Goal: Task Accomplishment & Management: Use online tool/utility

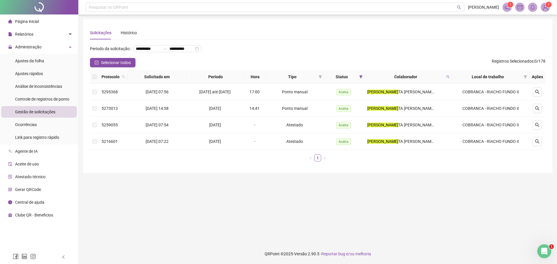
click at [40, 111] on span "Gestão de solicitações" at bounding box center [35, 112] width 40 height 5
click at [41, 113] on span "Gestão de solicitações" at bounding box center [35, 112] width 40 height 5
click at [363, 78] on icon "filter" at bounding box center [361, 76] width 3 height 3
click at [361, 127] on span "OK" at bounding box center [360, 128] width 6 height 6
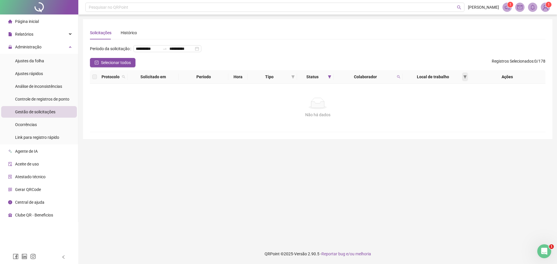
click at [464, 79] on icon "filter" at bounding box center [465, 76] width 3 height 3
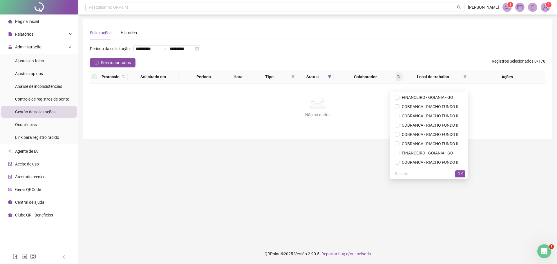
click at [397, 81] on span at bounding box center [399, 77] width 6 height 9
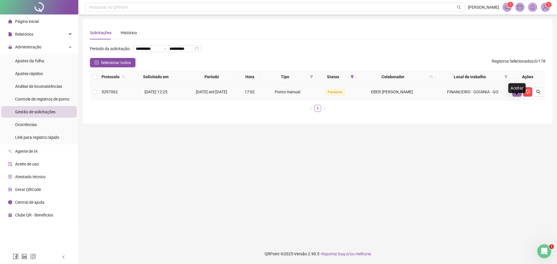
click at [517, 94] on icon "like" at bounding box center [517, 92] width 5 height 5
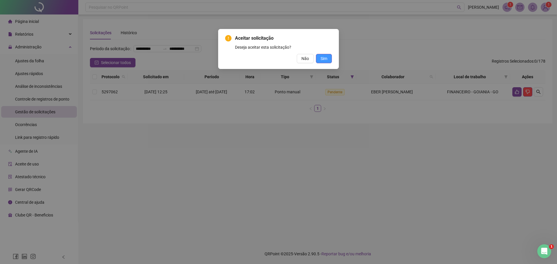
click at [324, 60] on span "Sim" at bounding box center [324, 58] width 7 height 6
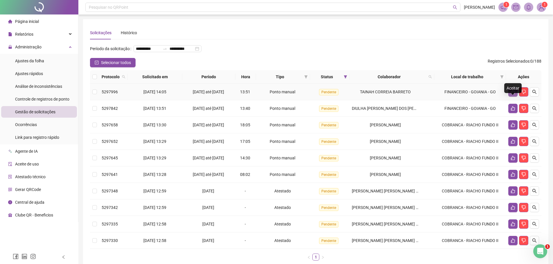
click at [512, 94] on icon "like" at bounding box center [513, 92] width 4 height 4
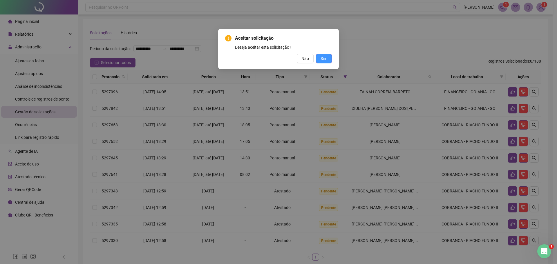
click at [325, 57] on span "Sim" at bounding box center [324, 58] width 7 height 6
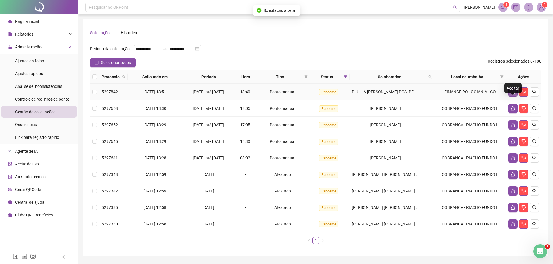
click at [514, 94] on icon "like" at bounding box center [513, 92] width 5 height 5
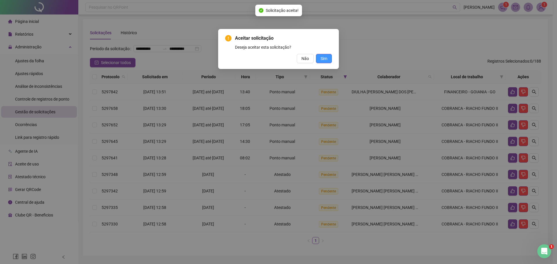
click at [325, 61] on span "Sim" at bounding box center [324, 58] width 7 height 6
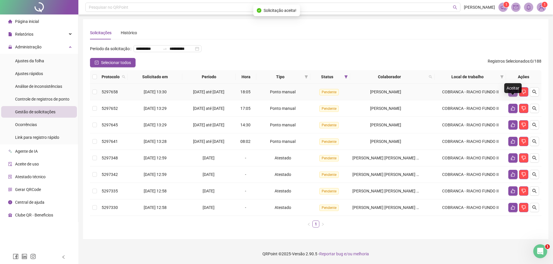
click at [512, 94] on icon "like" at bounding box center [513, 92] width 5 height 5
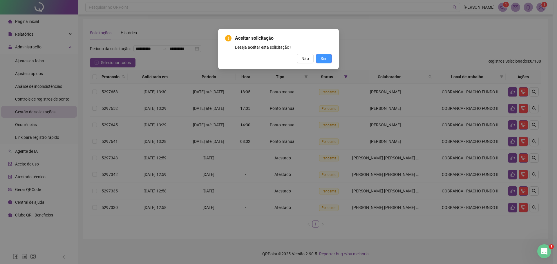
click at [329, 61] on button "Sim" at bounding box center [324, 58] width 16 height 9
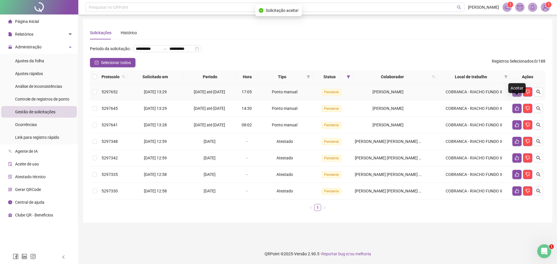
click at [516, 94] on icon "like" at bounding box center [517, 92] width 5 height 5
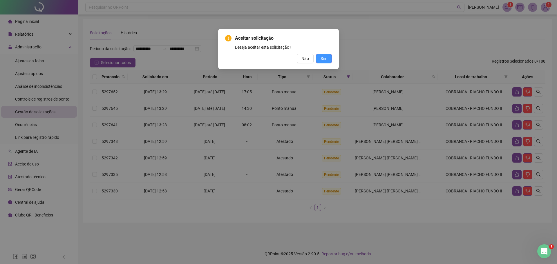
click at [326, 58] on span "Sim" at bounding box center [324, 58] width 7 height 6
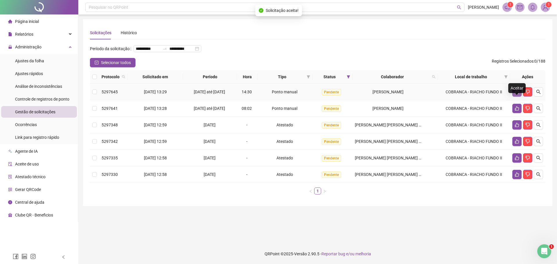
click at [516, 94] on icon "like" at bounding box center [517, 92] width 4 height 4
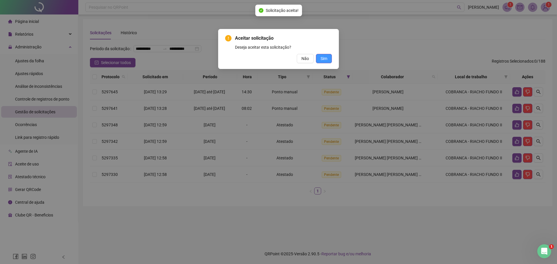
click at [326, 58] on span "Sim" at bounding box center [324, 58] width 7 height 6
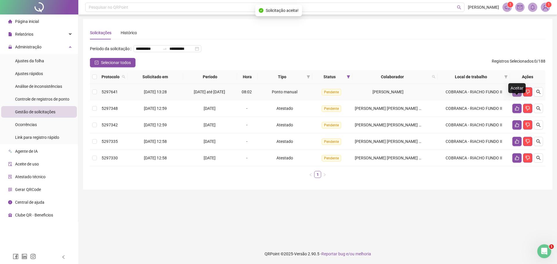
click at [517, 94] on icon "like" at bounding box center [517, 92] width 4 height 4
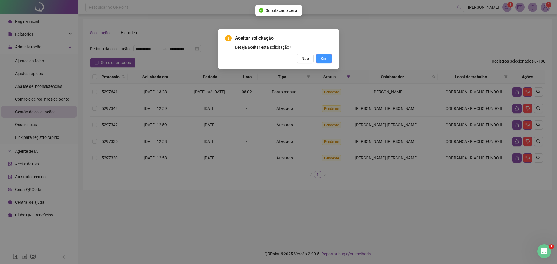
click at [328, 58] on button "Sim" at bounding box center [324, 58] width 16 height 9
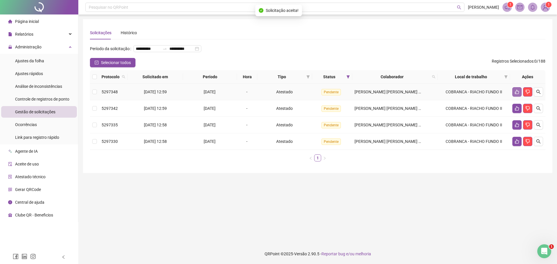
click at [518, 94] on icon "like" at bounding box center [517, 92] width 5 height 5
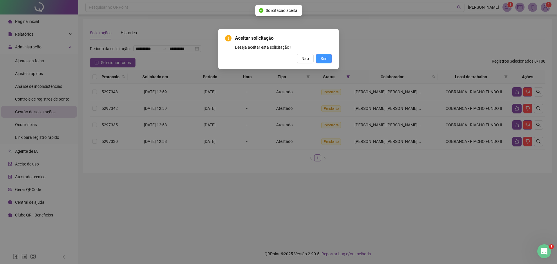
click at [329, 58] on button "Sim" at bounding box center [324, 58] width 16 height 9
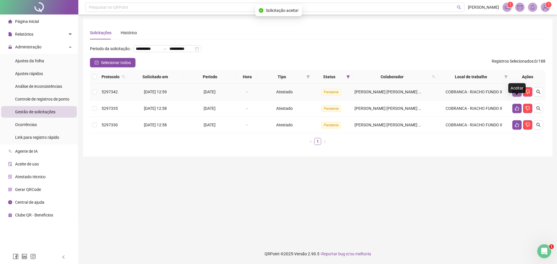
click at [518, 94] on icon "like" at bounding box center [517, 92] width 4 height 4
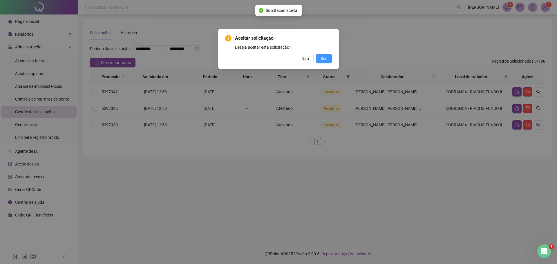
click at [327, 58] on span "Sim" at bounding box center [324, 58] width 7 height 6
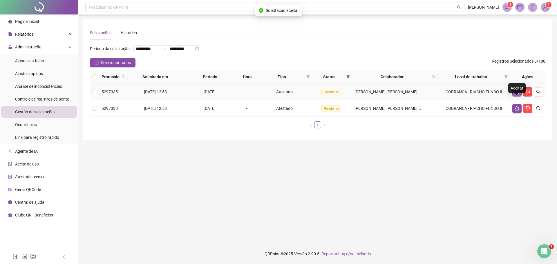
click at [517, 94] on icon "like" at bounding box center [517, 92] width 5 height 5
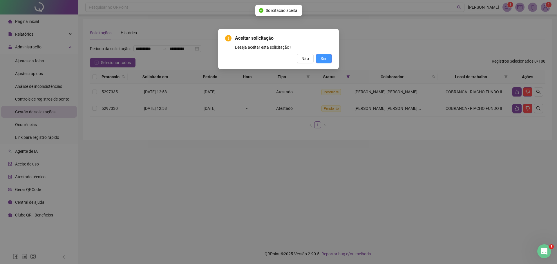
click at [321, 59] on span "Sim" at bounding box center [324, 58] width 7 height 6
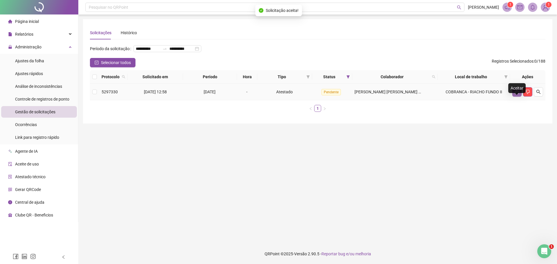
click at [517, 94] on icon "like" at bounding box center [517, 92] width 5 height 5
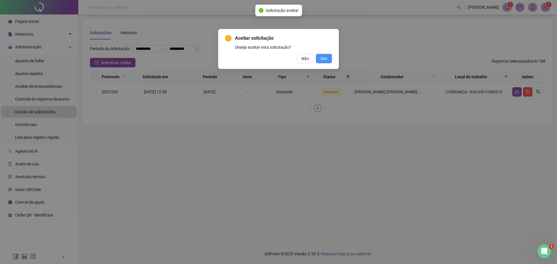
click at [330, 59] on button "Sim" at bounding box center [324, 58] width 16 height 9
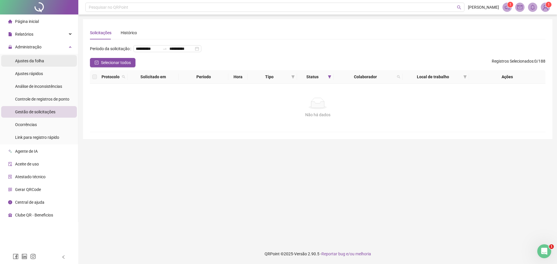
click at [31, 60] on span "Ajustes da folha" at bounding box center [29, 61] width 29 height 5
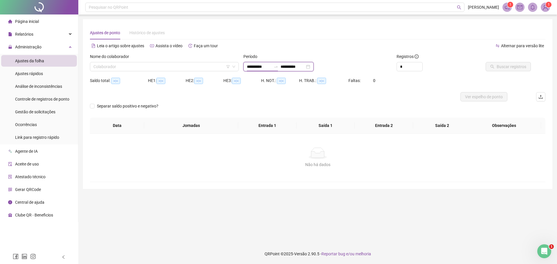
click at [254, 66] on input "**********" at bounding box center [259, 67] width 24 height 6
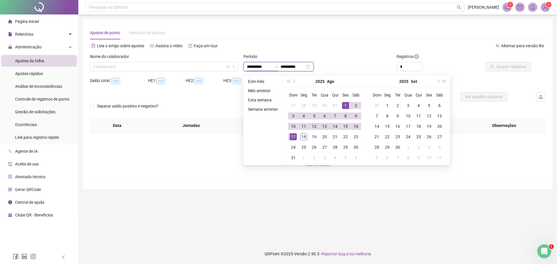
type input "**********"
click at [294, 82] on button "prev-year" at bounding box center [295, 82] width 6 height 12
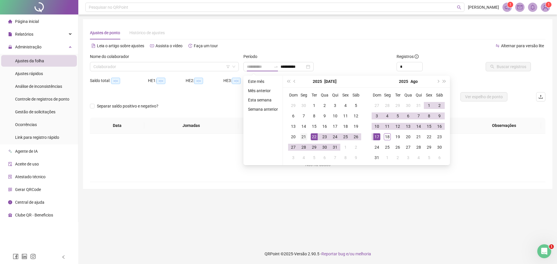
type input "**********"
click at [303, 135] on div "21" at bounding box center [303, 137] width 7 height 7
type input "**********"
click at [377, 136] on div "17" at bounding box center [377, 137] width 7 height 7
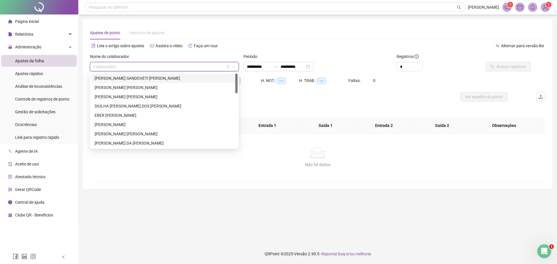
click at [157, 67] on input "search" at bounding box center [161, 66] width 137 height 9
click at [115, 116] on div "EBER [PERSON_NAME]" at bounding box center [165, 115] width 140 height 6
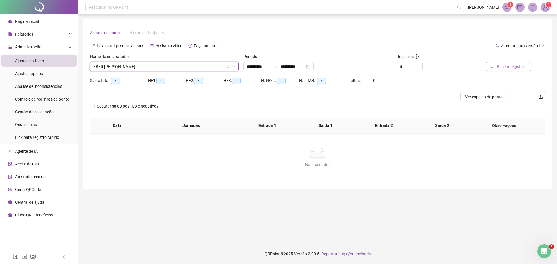
click at [502, 67] on span "Buscar registros" at bounding box center [512, 67] width 30 height 6
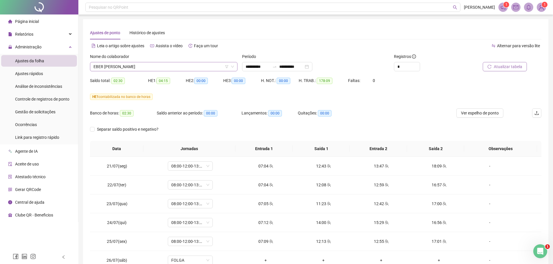
click at [133, 66] on span "EBER [PERSON_NAME]" at bounding box center [163, 66] width 140 height 9
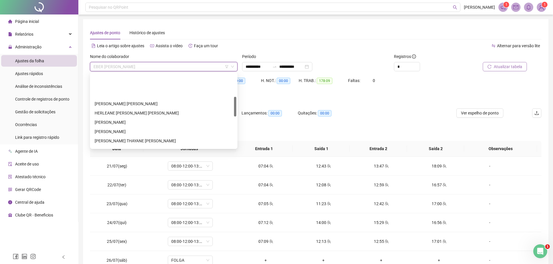
scroll to position [87, 0]
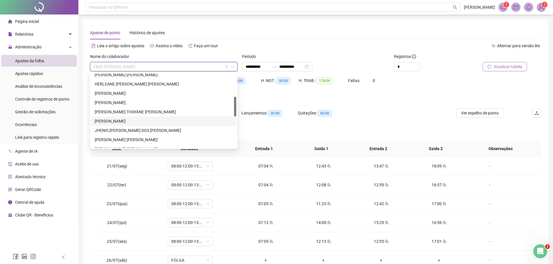
click at [129, 121] on div "[PERSON_NAME]" at bounding box center [164, 121] width 138 height 6
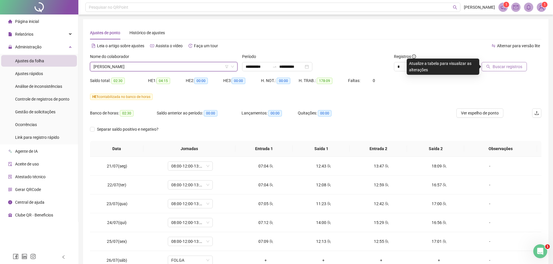
click at [495, 65] on span "Buscar registros" at bounding box center [508, 67] width 30 height 6
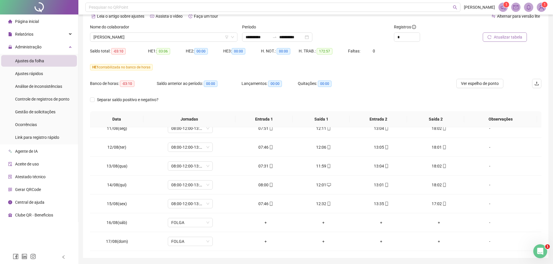
scroll to position [19, 0]
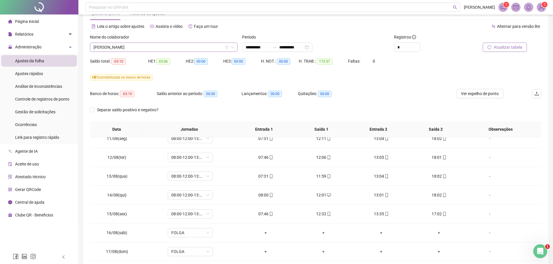
click at [179, 49] on span "[PERSON_NAME]" at bounding box center [163, 47] width 140 height 9
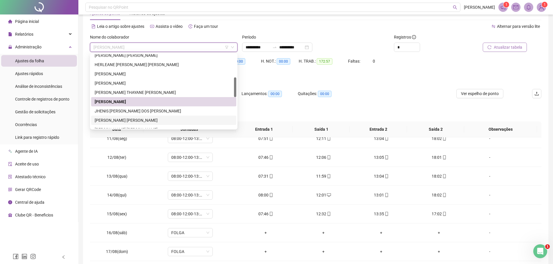
scroll to position [116, 0]
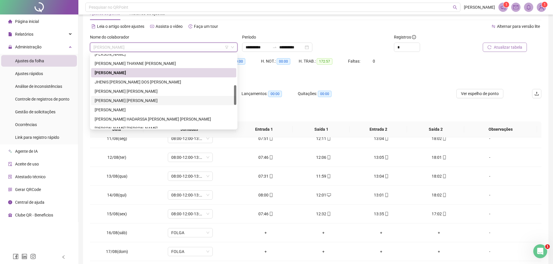
click at [136, 101] on div "[PERSON_NAME] [PERSON_NAME]" at bounding box center [164, 101] width 138 height 6
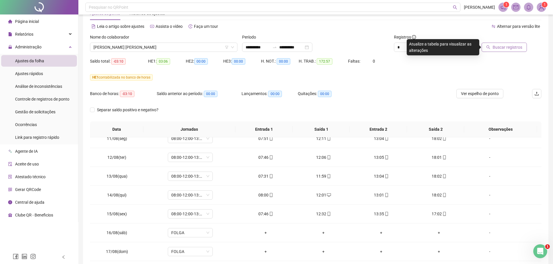
click at [502, 45] on span "Buscar registros" at bounding box center [508, 47] width 30 height 6
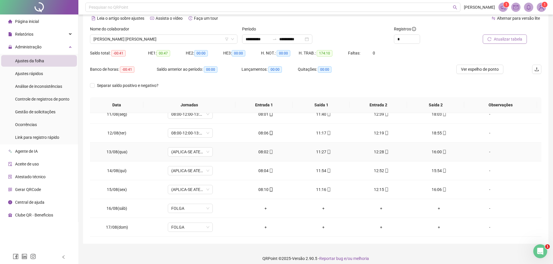
scroll to position [32, 0]
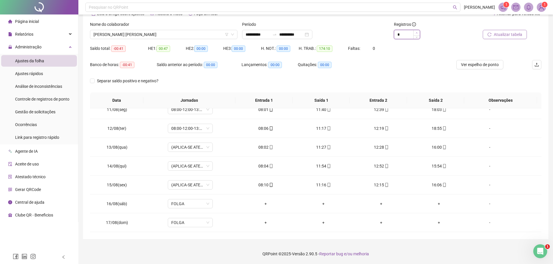
type input "*"
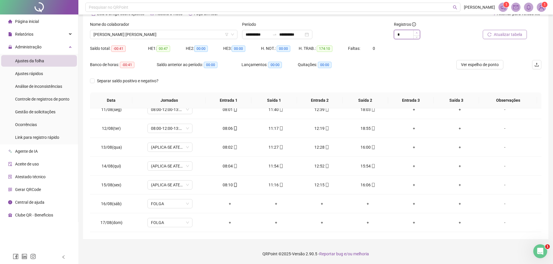
click at [415, 33] on span "Increase Value" at bounding box center [416, 32] width 6 height 5
click at [162, 35] on span "[PERSON_NAME] [PERSON_NAME]" at bounding box center [163, 34] width 140 height 9
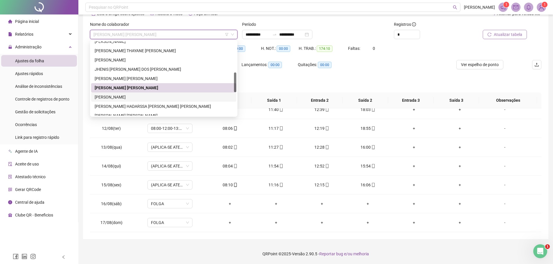
click at [146, 98] on div "[PERSON_NAME]" at bounding box center [164, 97] width 138 height 6
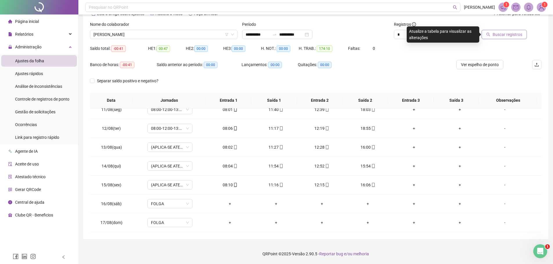
click at [504, 34] on span "Buscar registros" at bounding box center [508, 34] width 30 height 6
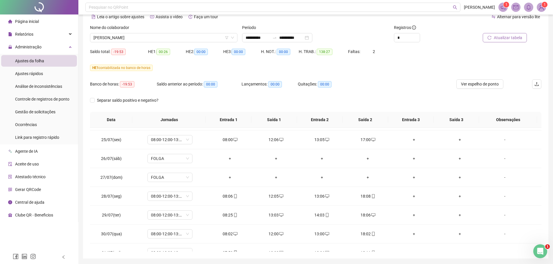
scroll to position [19, 0]
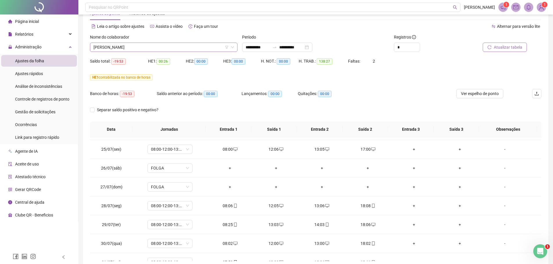
click at [208, 46] on span "[PERSON_NAME]" at bounding box center [163, 47] width 140 height 9
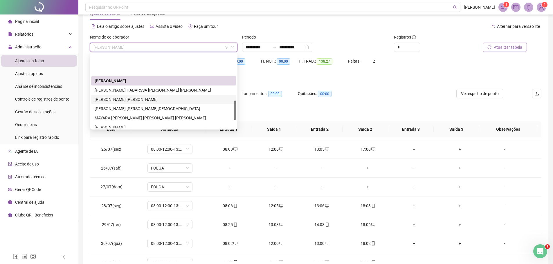
scroll to position [174, 0]
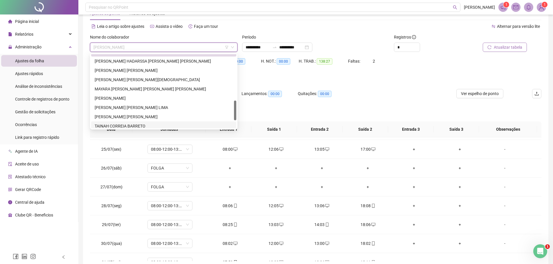
click at [135, 125] on div "TAINAH CORREIA BARRETO" at bounding box center [164, 126] width 138 height 6
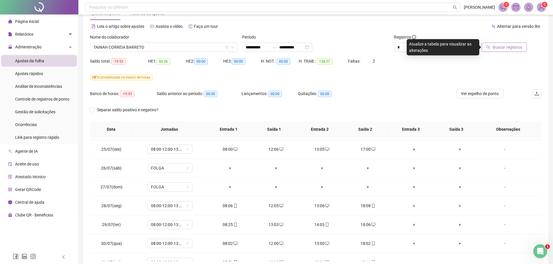
click at [499, 48] on span "Buscar registros" at bounding box center [508, 47] width 30 height 6
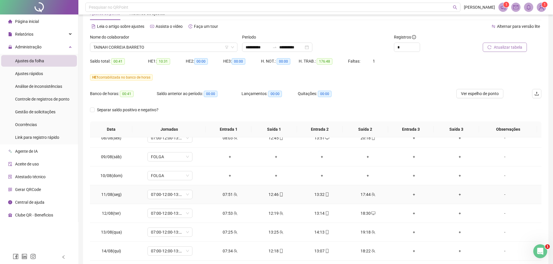
scroll to position [404, 0]
click at [233, 47] on icon "down" at bounding box center [232, 47] width 3 height 3
click at [173, 46] on span "TAINAH CORREIA BARRETO" at bounding box center [163, 47] width 140 height 9
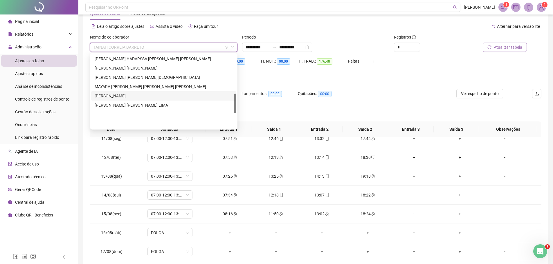
scroll to position [147, 0]
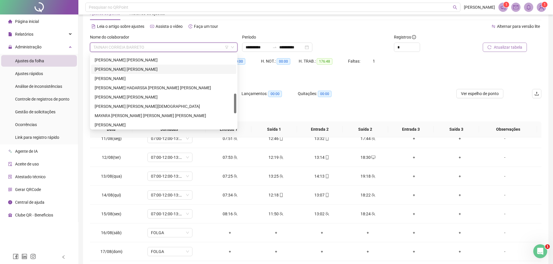
click at [125, 68] on div "[PERSON_NAME] [PERSON_NAME]" at bounding box center [164, 69] width 138 height 6
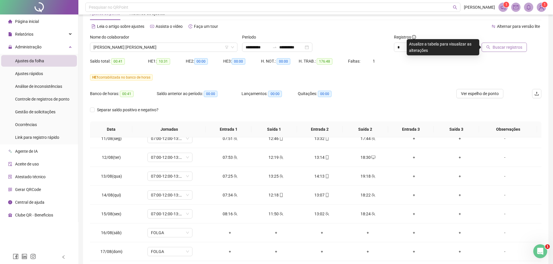
click at [508, 48] on span "Buscar registros" at bounding box center [508, 47] width 30 height 6
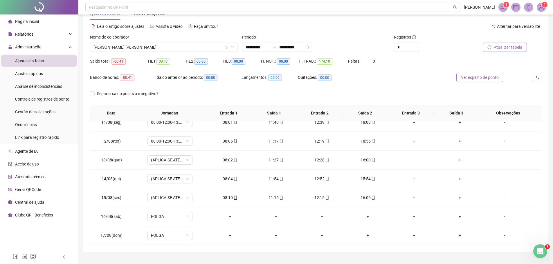
click at [466, 76] on span "Ver espelho de ponto" at bounding box center [480, 77] width 38 height 6
click at [170, 48] on span "[PERSON_NAME] [PERSON_NAME]" at bounding box center [163, 47] width 140 height 9
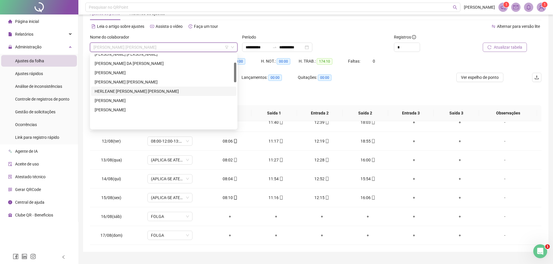
scroll to position [2, 0]
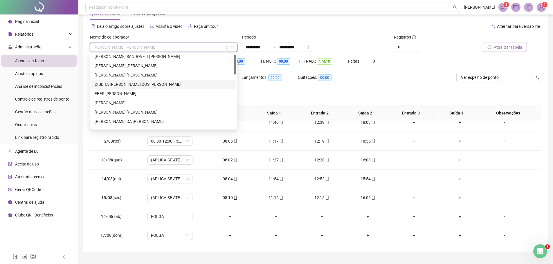
click at [113, 85] on div "DIULHA [PERSON_NAME] DOS [PERSON_NAME]" at bounding box center [164, 84] width 138 height 6
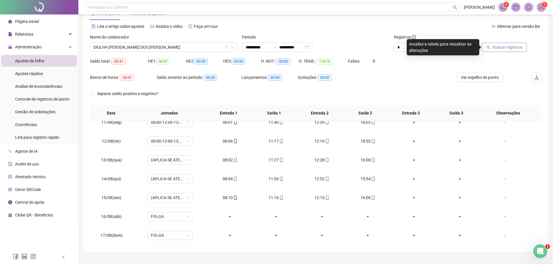
click at [505, 46] on span "Buscar registros" at bounding box center [508, 47] width 30 height 6
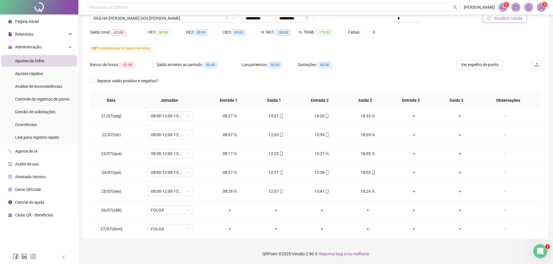
scroll to position [0, 0]
click at [149, 18] on span "DIULHA [PERSON_NAME] DOS [PERSON_NAME]" at bounding box center [163, 18] width 140 height 9
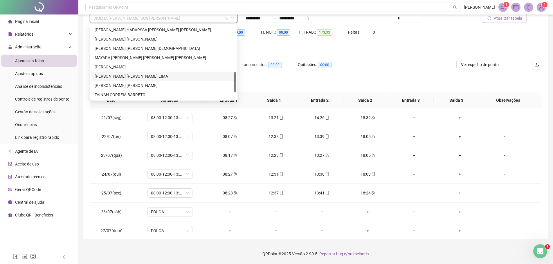
scroll to position [204, 0]
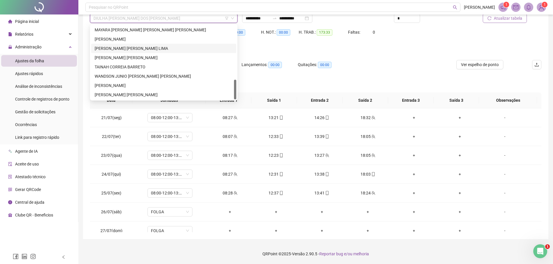
click at [119, 47] on div "[PERSON_NAME] [PERSON_NAME] LIMA" at bounding box center [164, 48] width 138 height 6
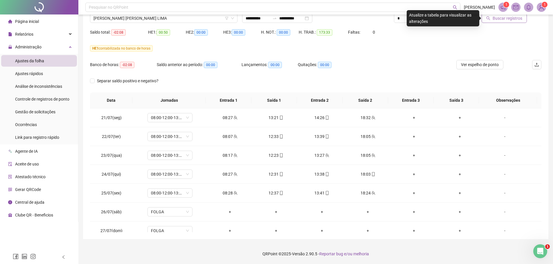
click at [505, 18] on span "Buscar registros" at bounding box center [508, 18] width 30 height 6
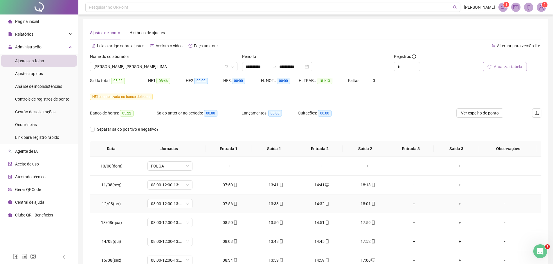
scroll to position [404, 0]
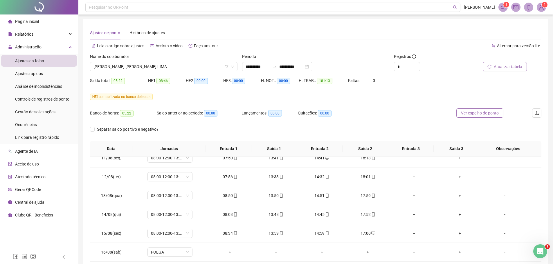
click at [469, 114] on span "Ver espelho de ponto" at bounding box center [480, 113] width 38 height 6
